Goal: Task Accomplishment & Management: Use online tool/utility

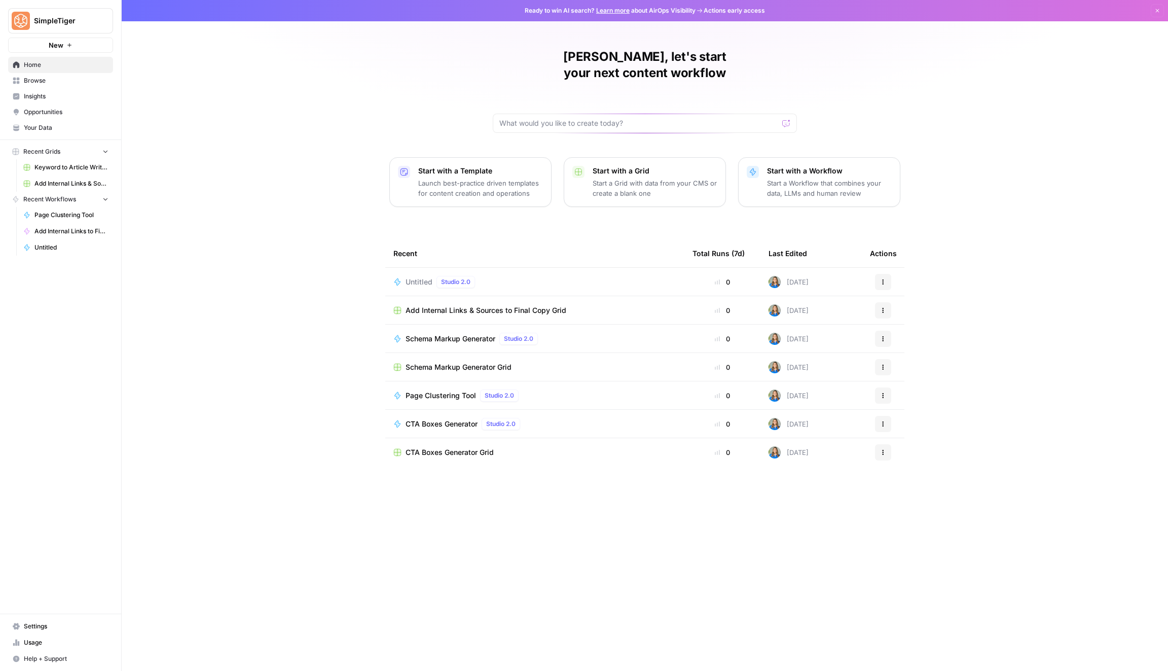
click at [78, 172] on link "Keyword to Article Writer (R-Z)" at bounding box center [66, 167] width 94 height 16
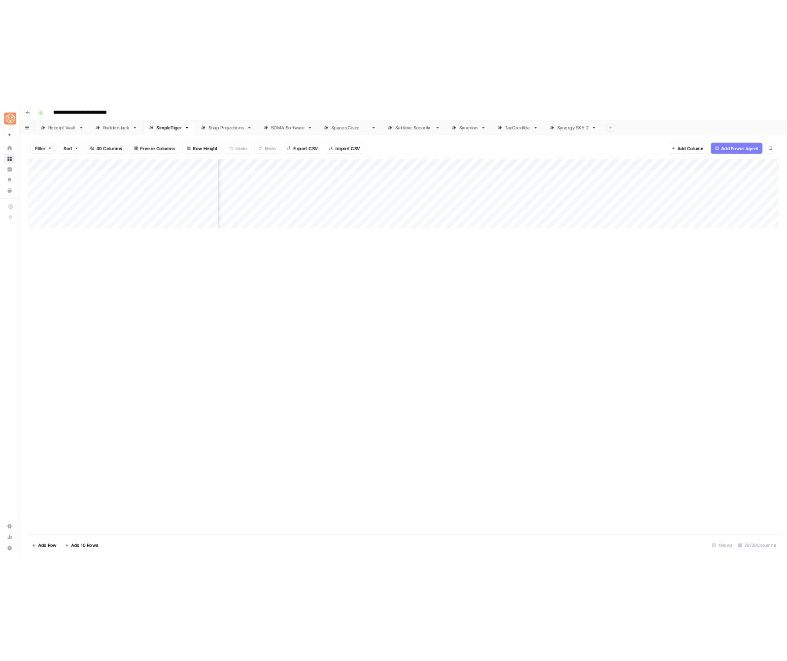
scroll to position [0, 533]
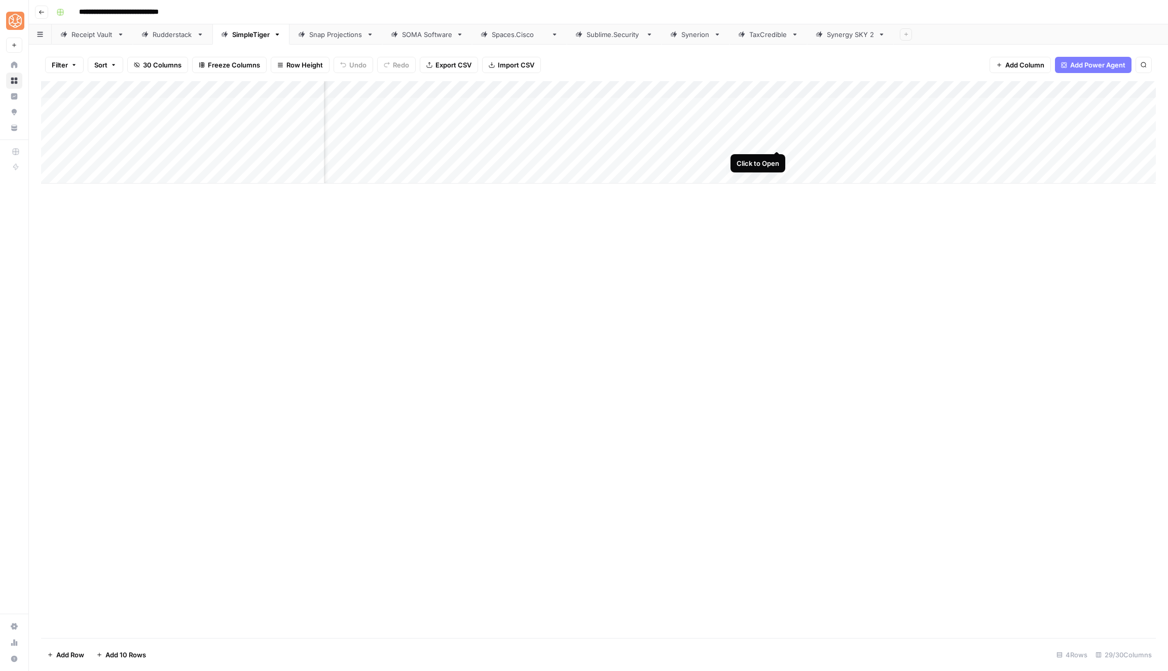
click at [781, 140] on div "Add Column" at bounding box center [598, 132] width 1115 height 102
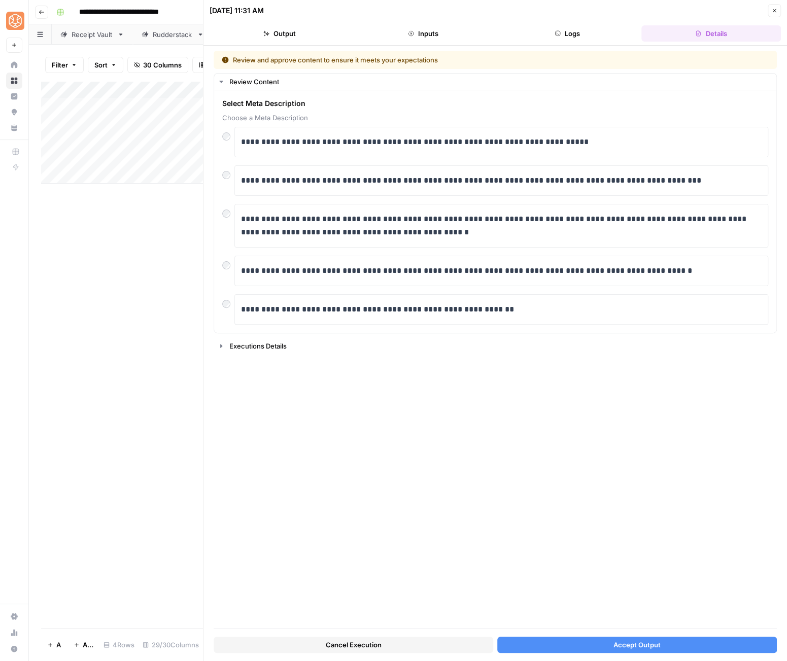
click at [587, 646] on button "Accept Output" at bounding box center [636, 644] width 279 height 16
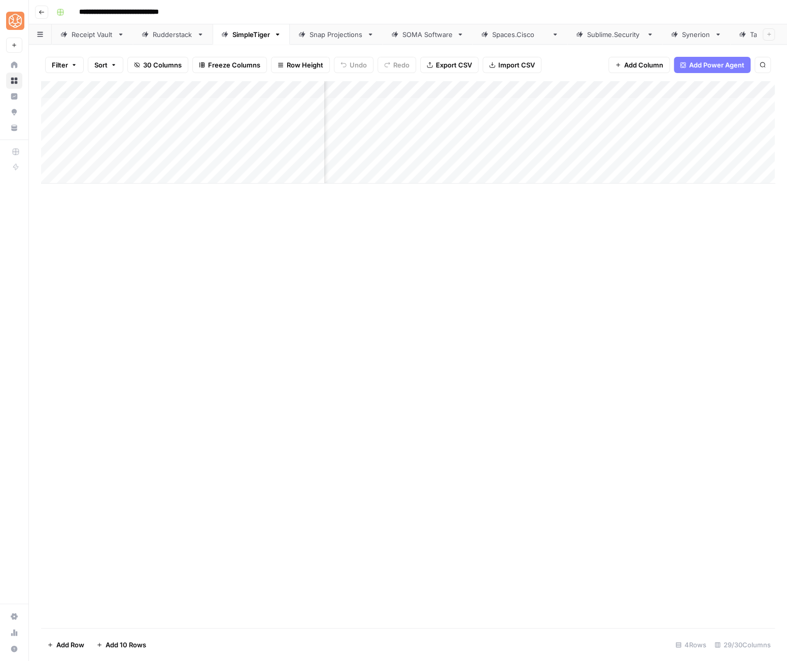
scroll to position [0, 907]
click at [492, 138] on div "Add Column" at bounding box center [407, 132] width 733 height 102
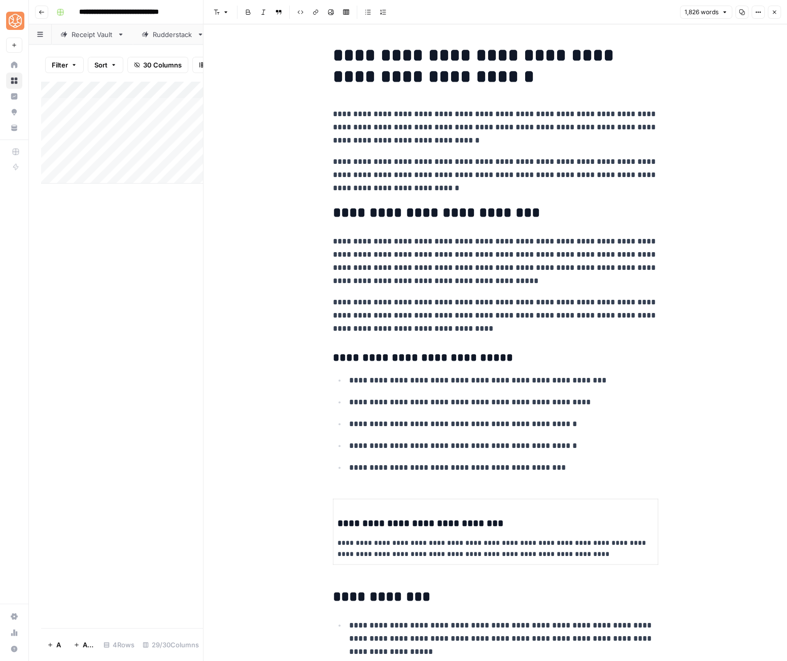
click at [772, 13] on icon "button" at bounding box center [774, 12] width 6 height 6
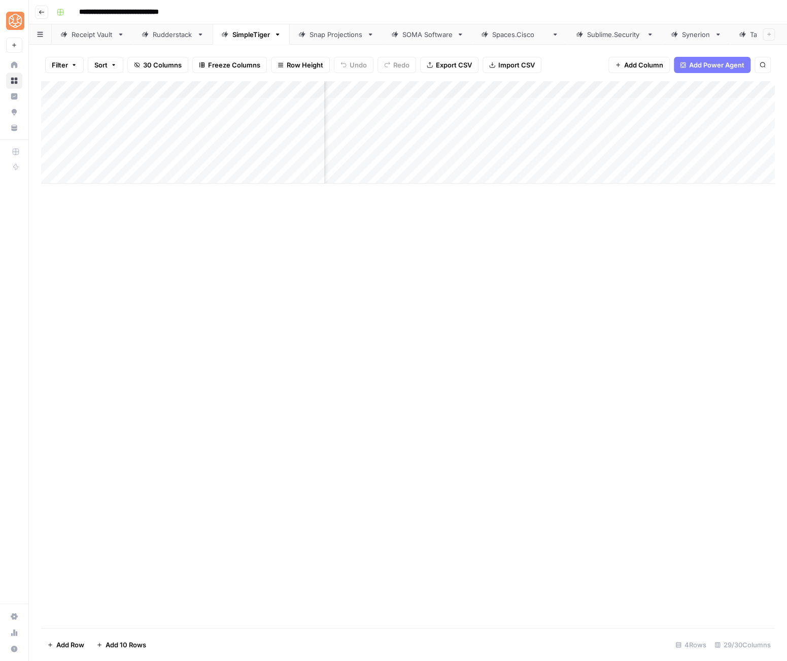
click at [575, 141] on div "Add Column" at bounding box center [407, 132] width 733 height 102
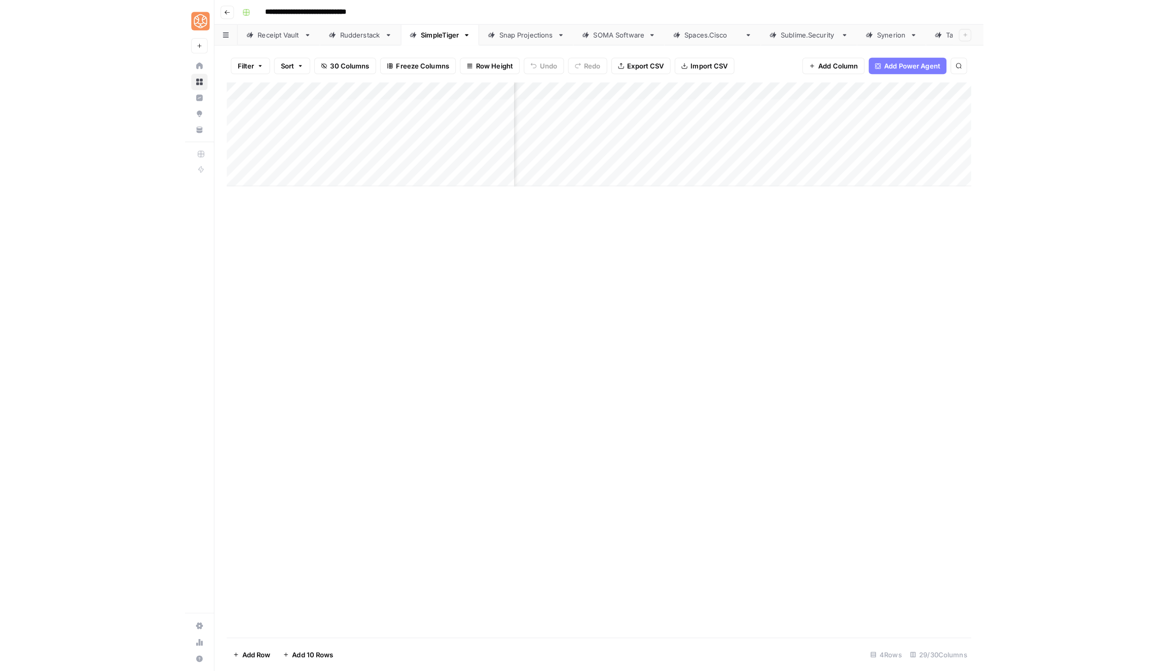
scroll to position [0, 1056]
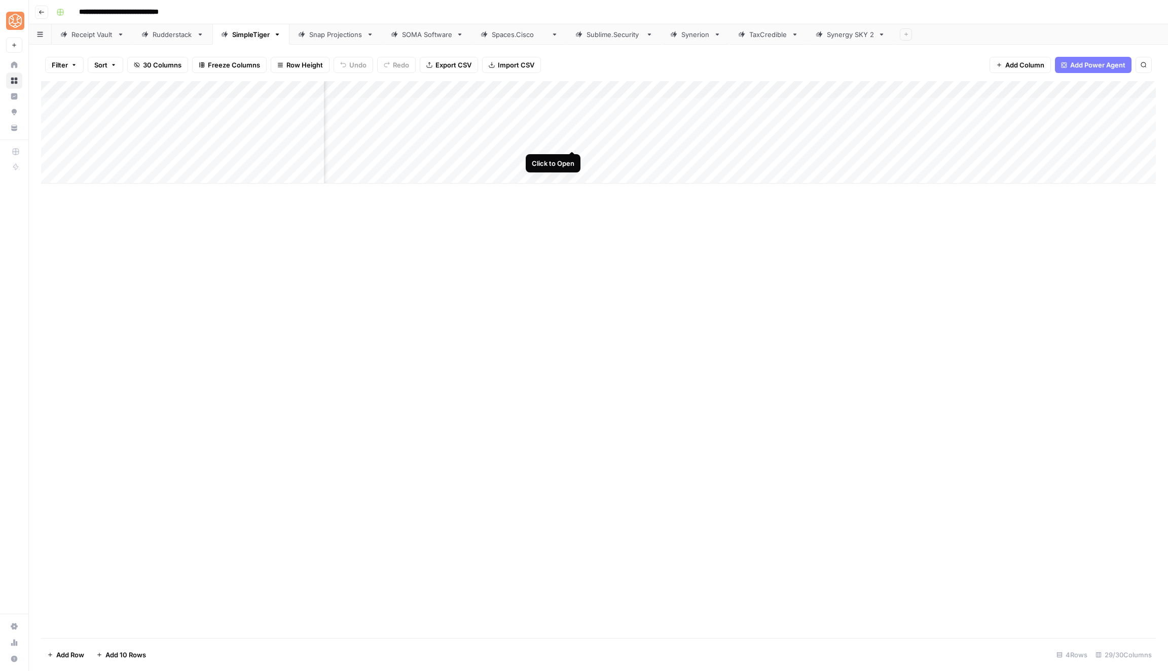
click at [572, 140] on div "Add Column" at bounding box center [598, 132] width 1115 height 102
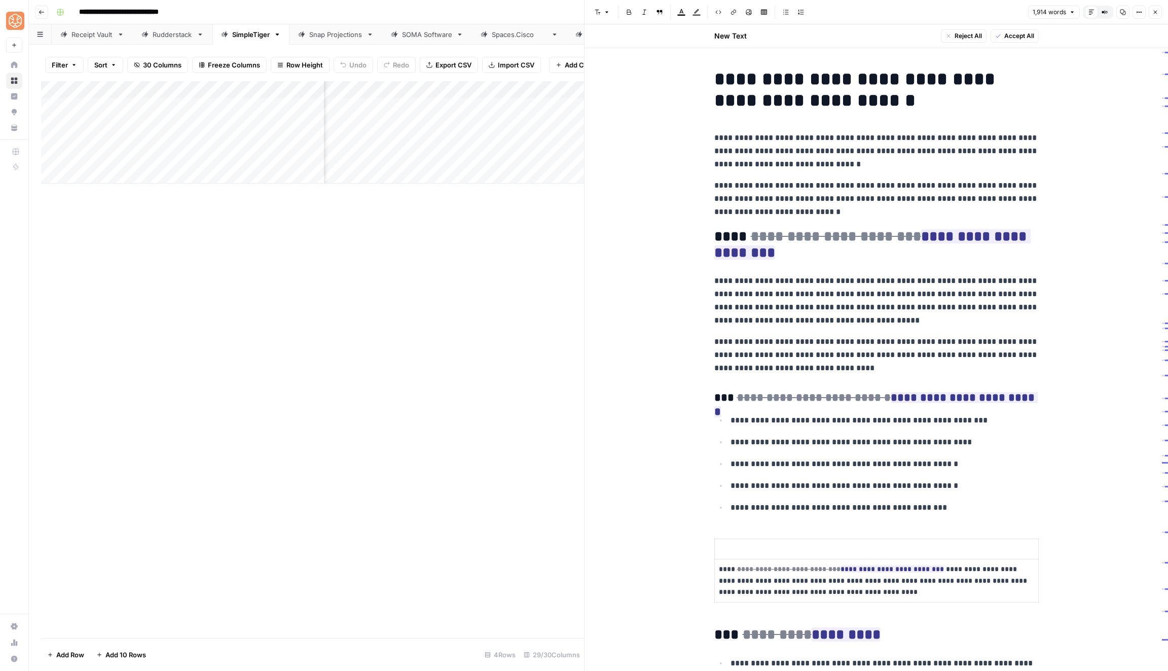
click at [1024, 34] on span "Accept All" at bounding box center [1020, 35] width 30 height 9
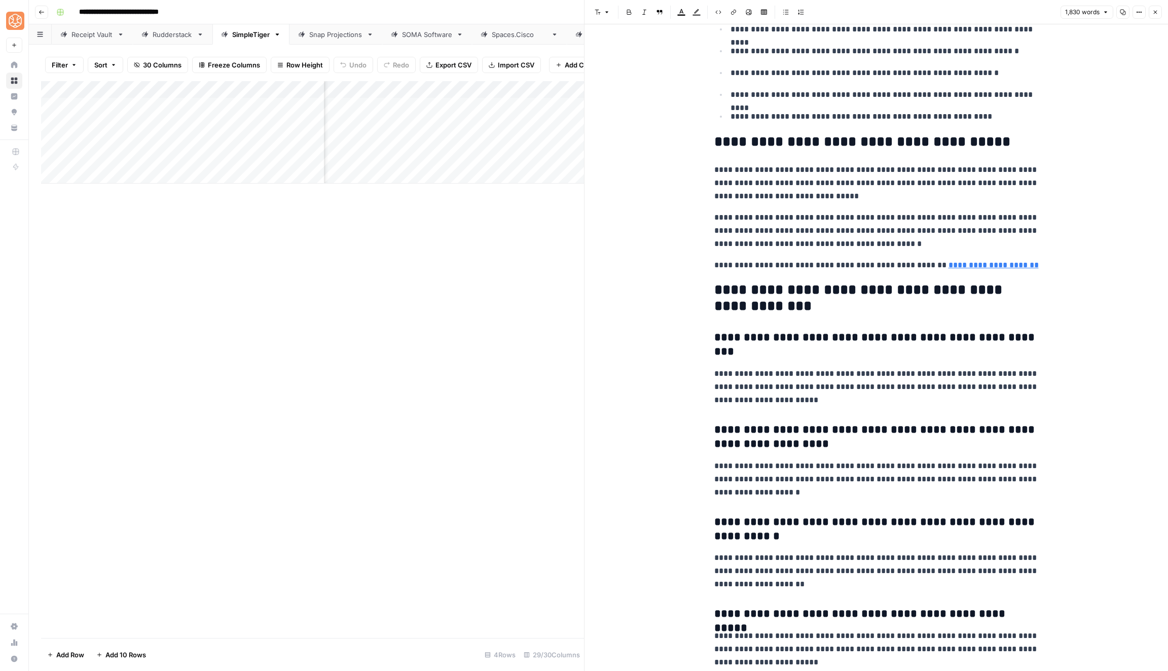
scroll to position [3842, 0]
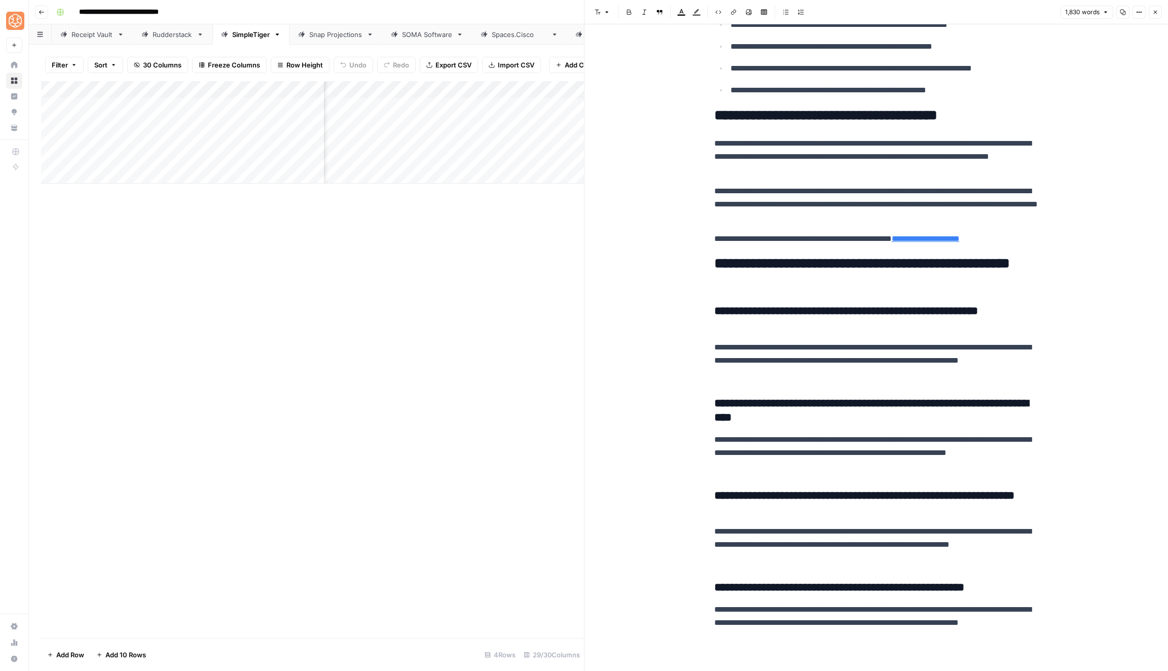
click at [480, 90] on div "Add Column" at bounding box center [312, 132] width 543 height 102
click at [422, 173] on span "Configure Inputs" at bounding box center [419, 175] width 89 height 10
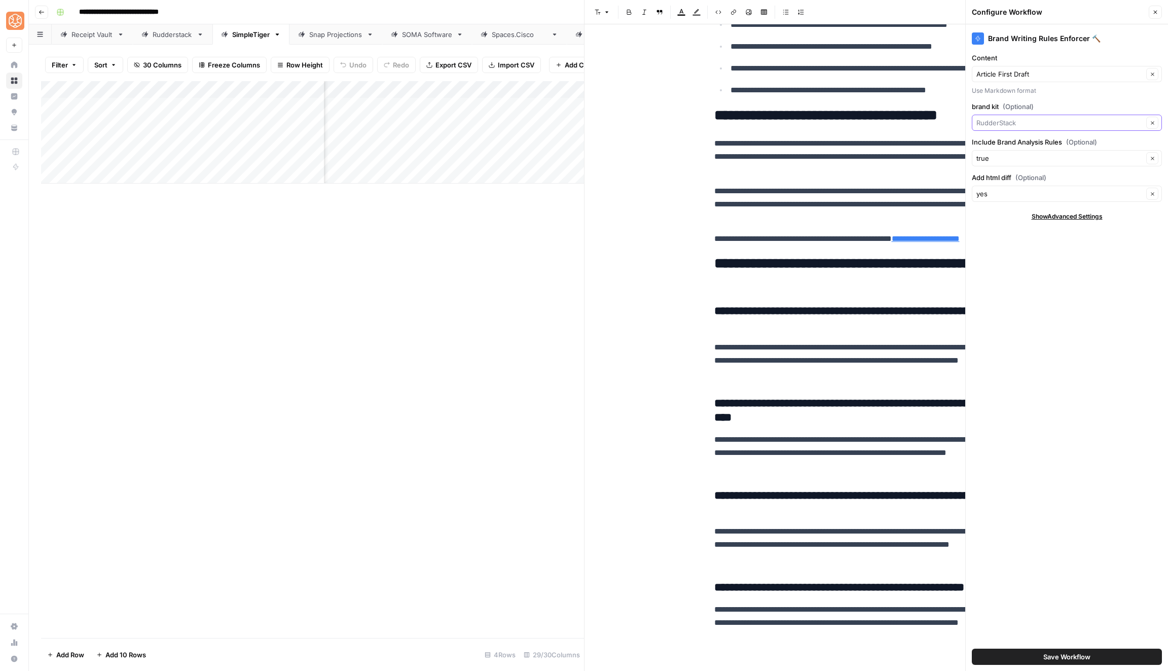
click at [998, 122] on input "brand kit (Optional)" at bounding box center [1060, 123] width 167 height 10
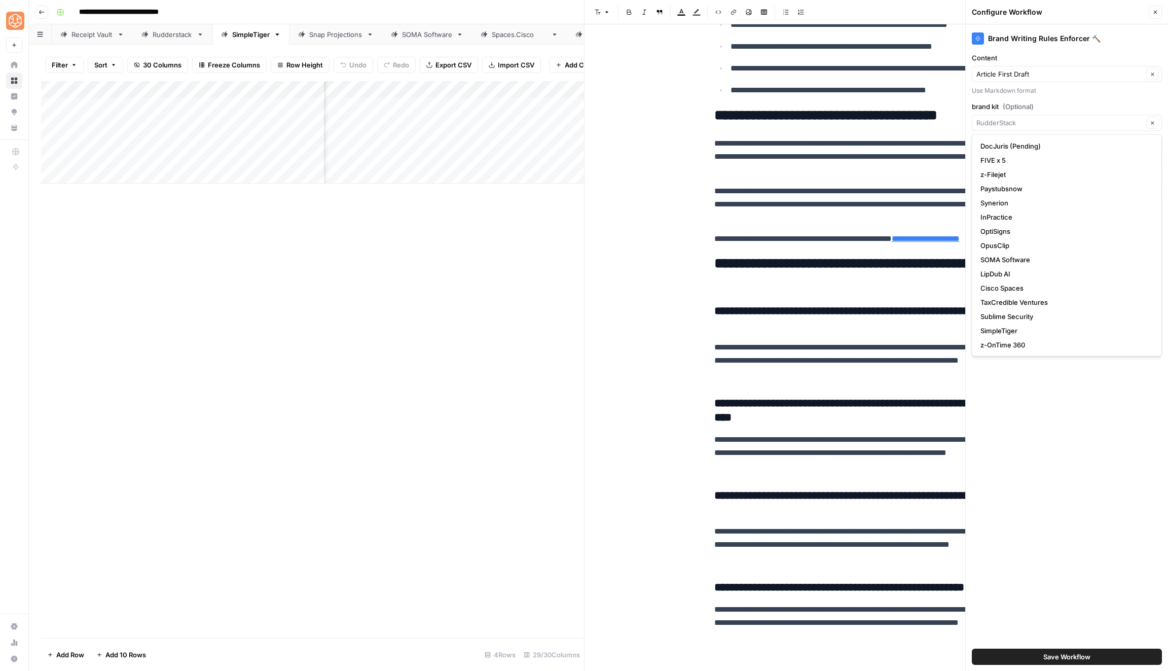
type input "RudderStack"
click at [1156, 14] on icon "button" at bounding box center [1156, 12] width 6 height 6
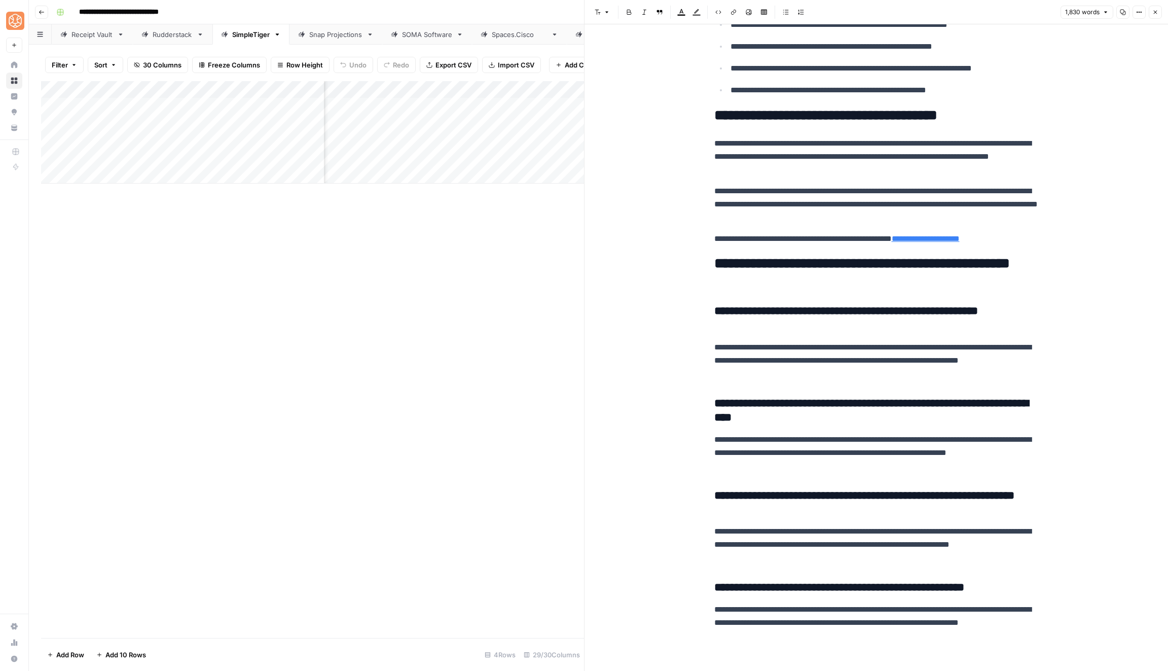
scroll to position [0, 847]
click at [448, 89] on div "Add Column" at bounding box center [312, 132] width 543 height 102
type input "Outline to Article"
click at [430, 173] on span "Configure Inputs" at bounding box center [446, 175] width 89 height 10
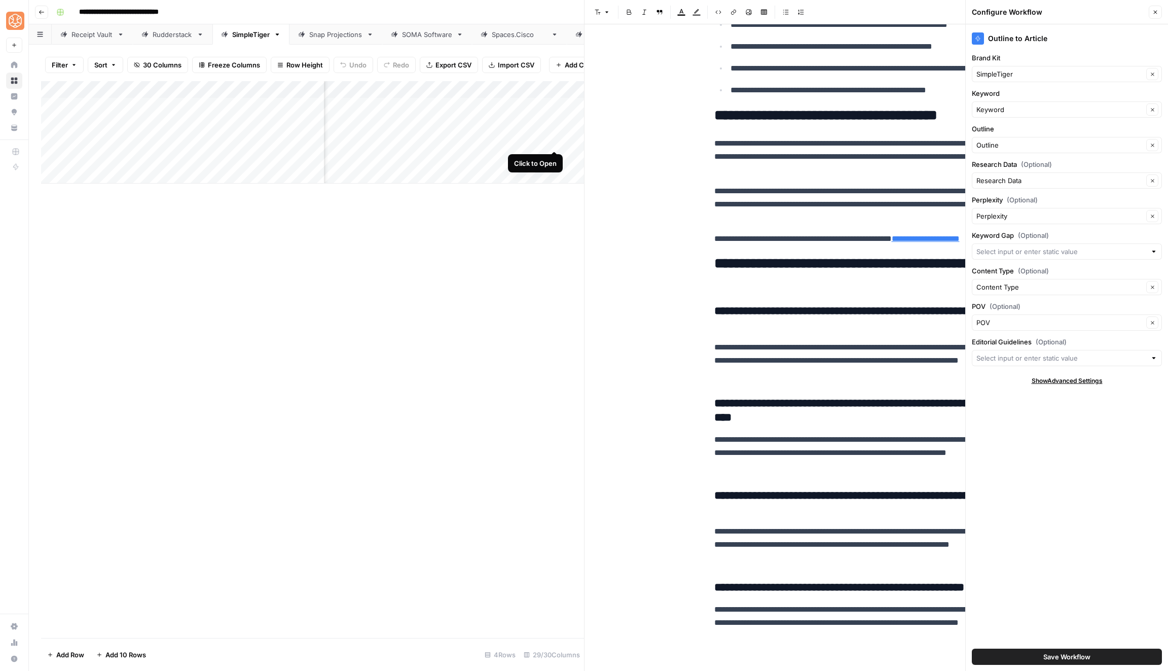
click at [552, 137] on div "Add Column" at bounding box center [312, 132] width 543 height 102
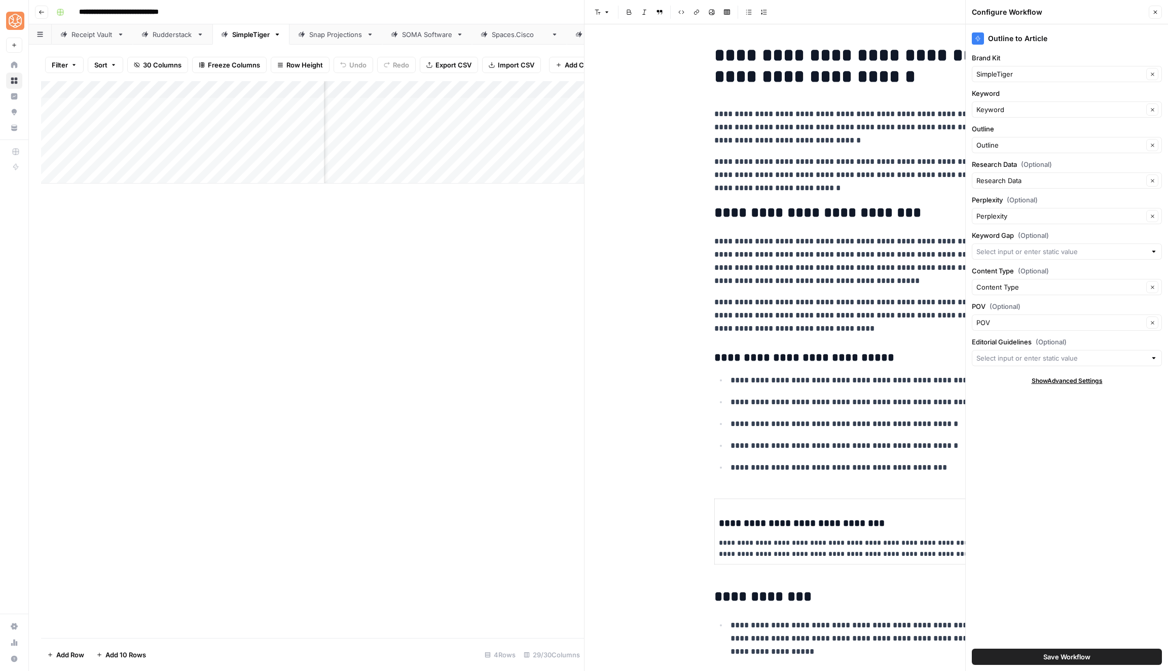
click at [1158, 10] on icon "button" at bounding box center [1156, 12] width 6 height 6
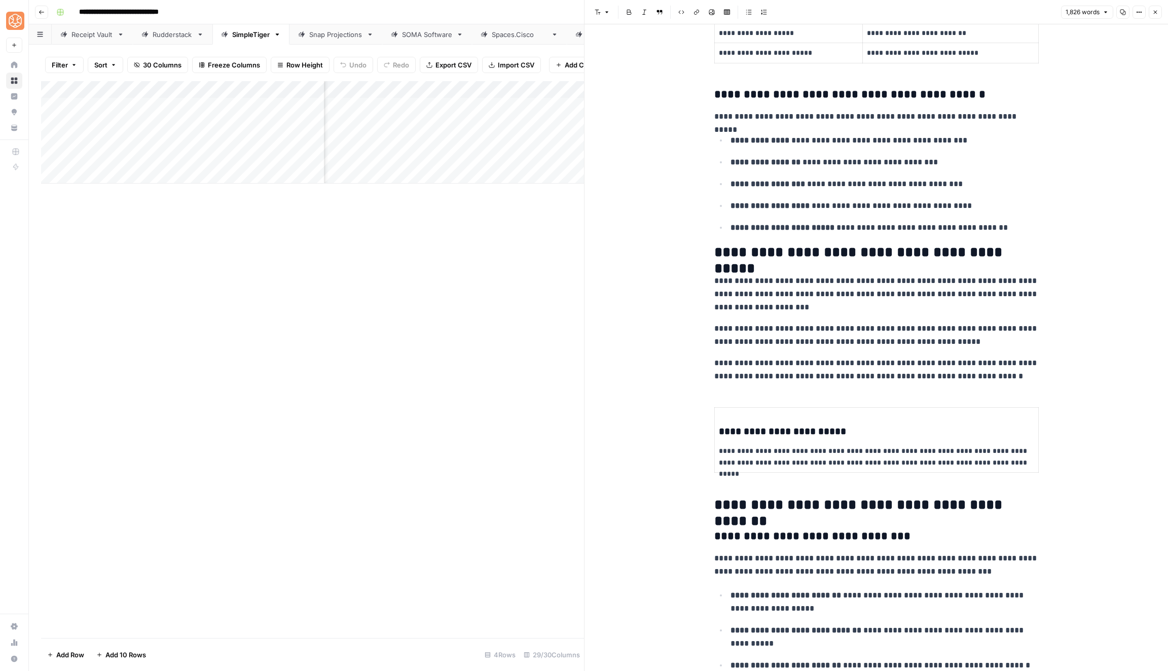
scroll to position [963, 0]
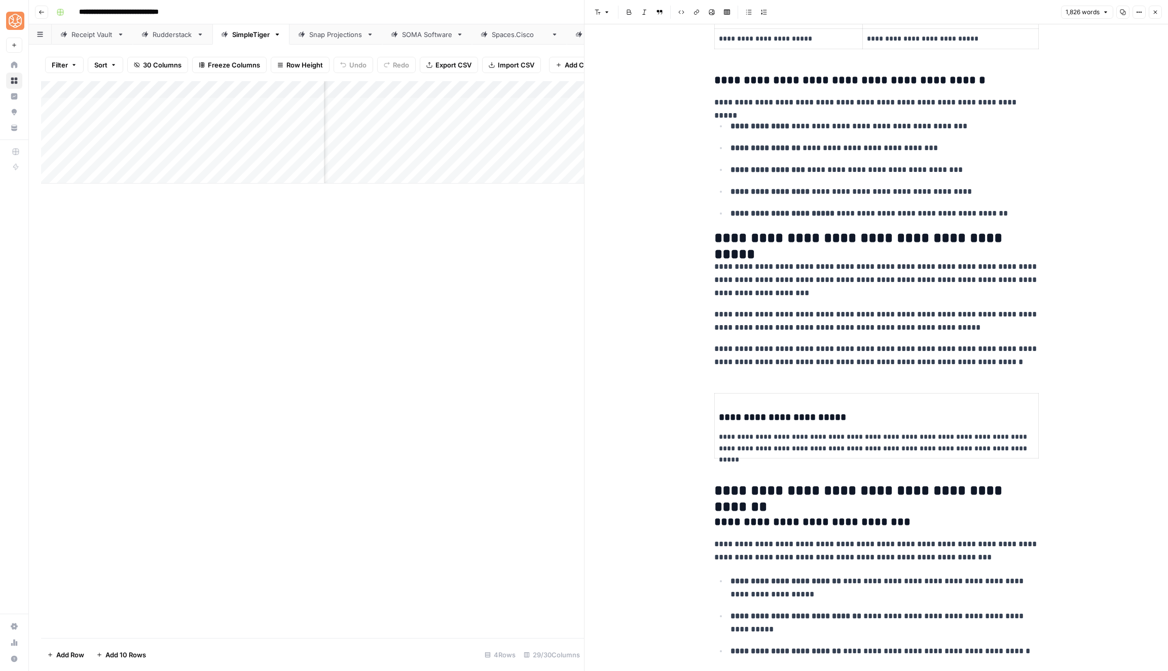
copy div "**********"
